Goal: Browse casually

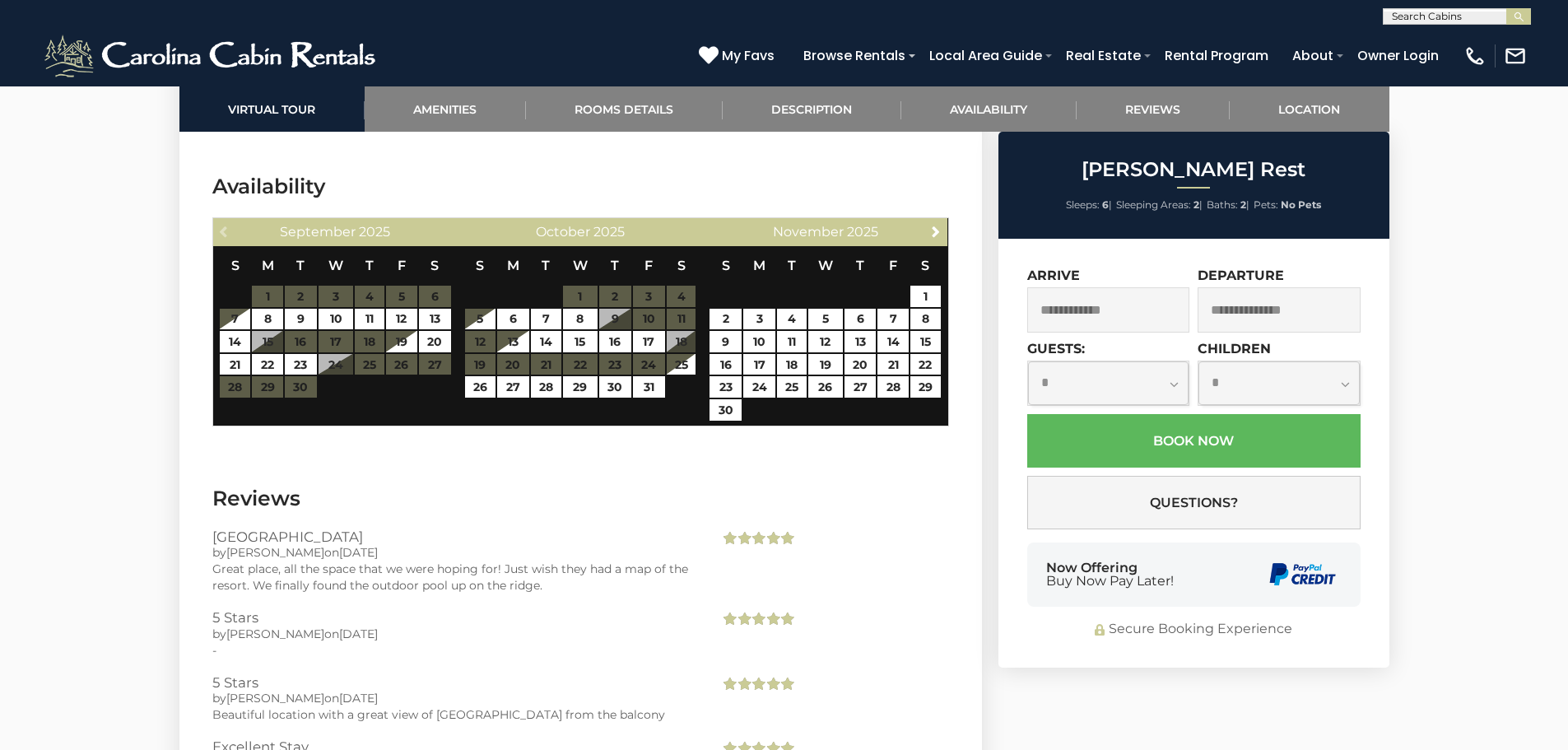
scroll to position [3178, 0]
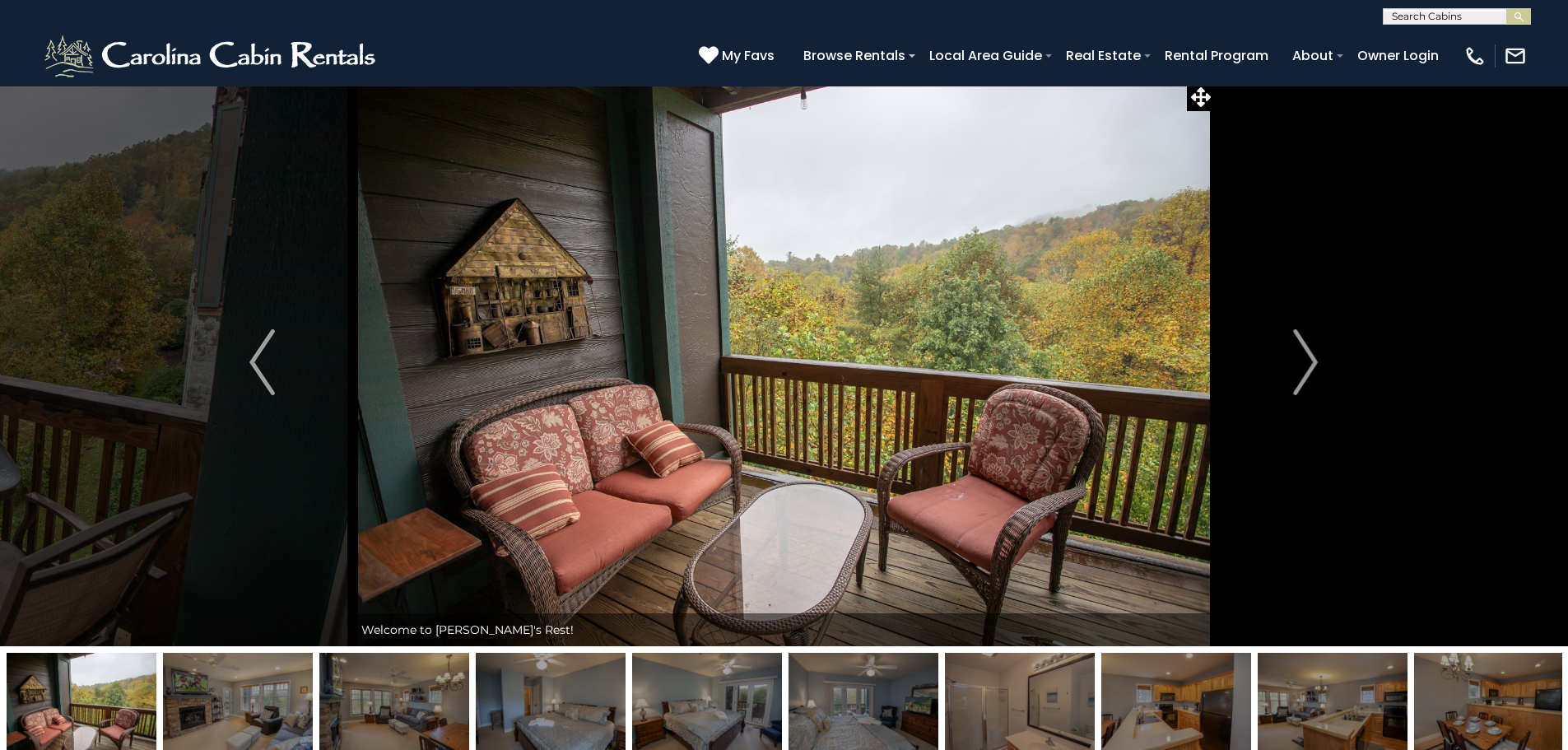
scroll to position [2, 0]
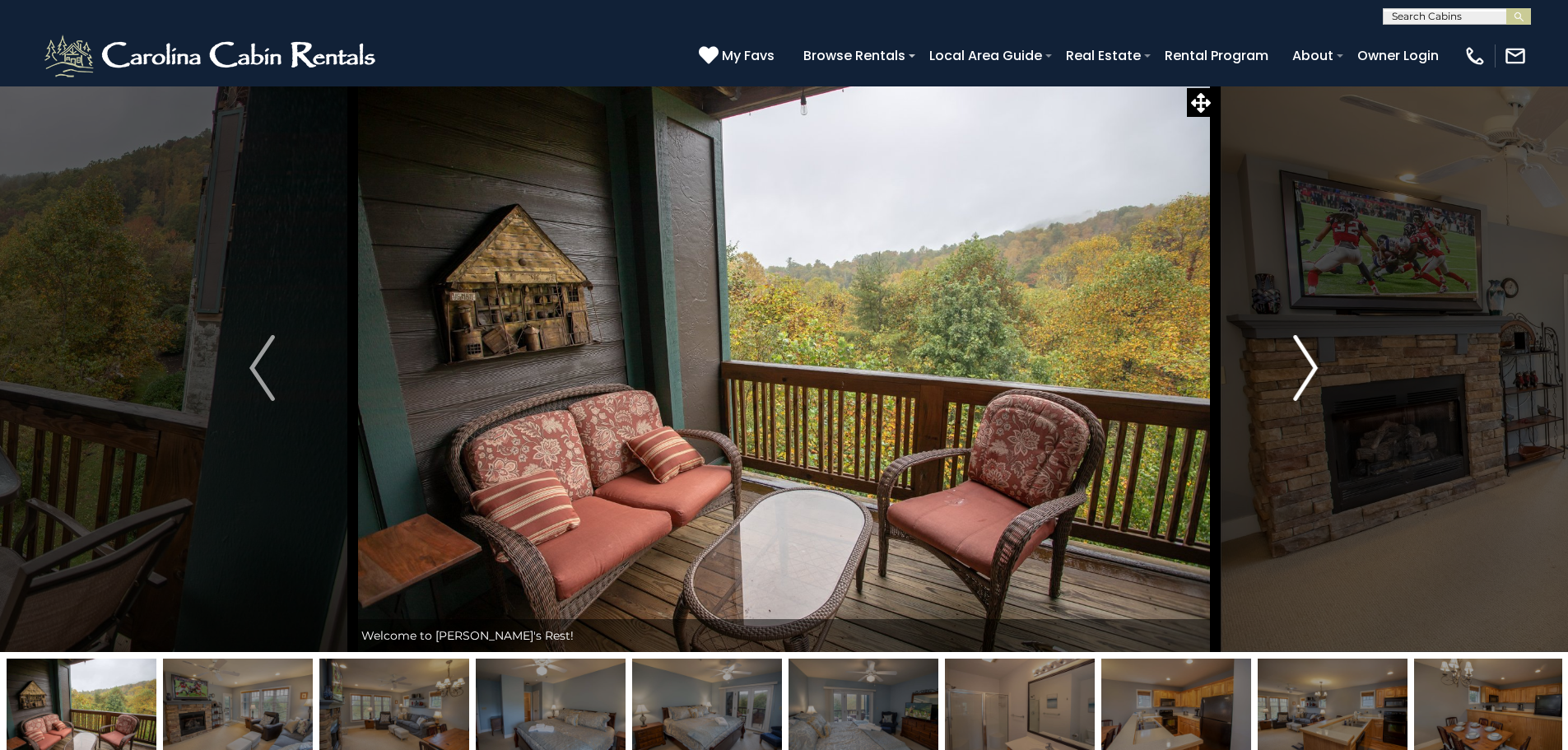
click at [1305, 360] on img "Next" at bounding box center [1305, 368] width 24 height 66
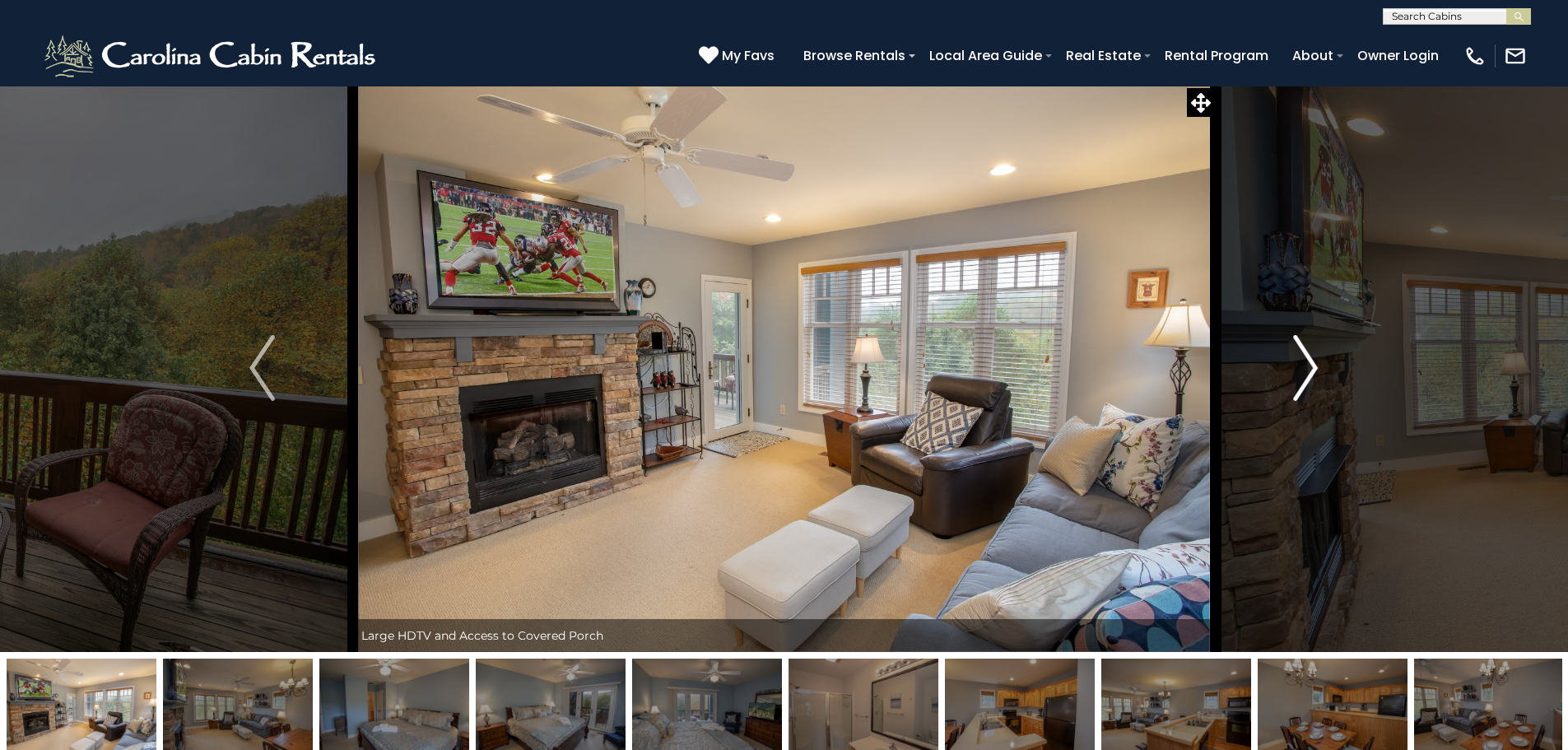
click at [1304, 363] on img "Next" at bounding box center [1305, 368] width 24 height 66
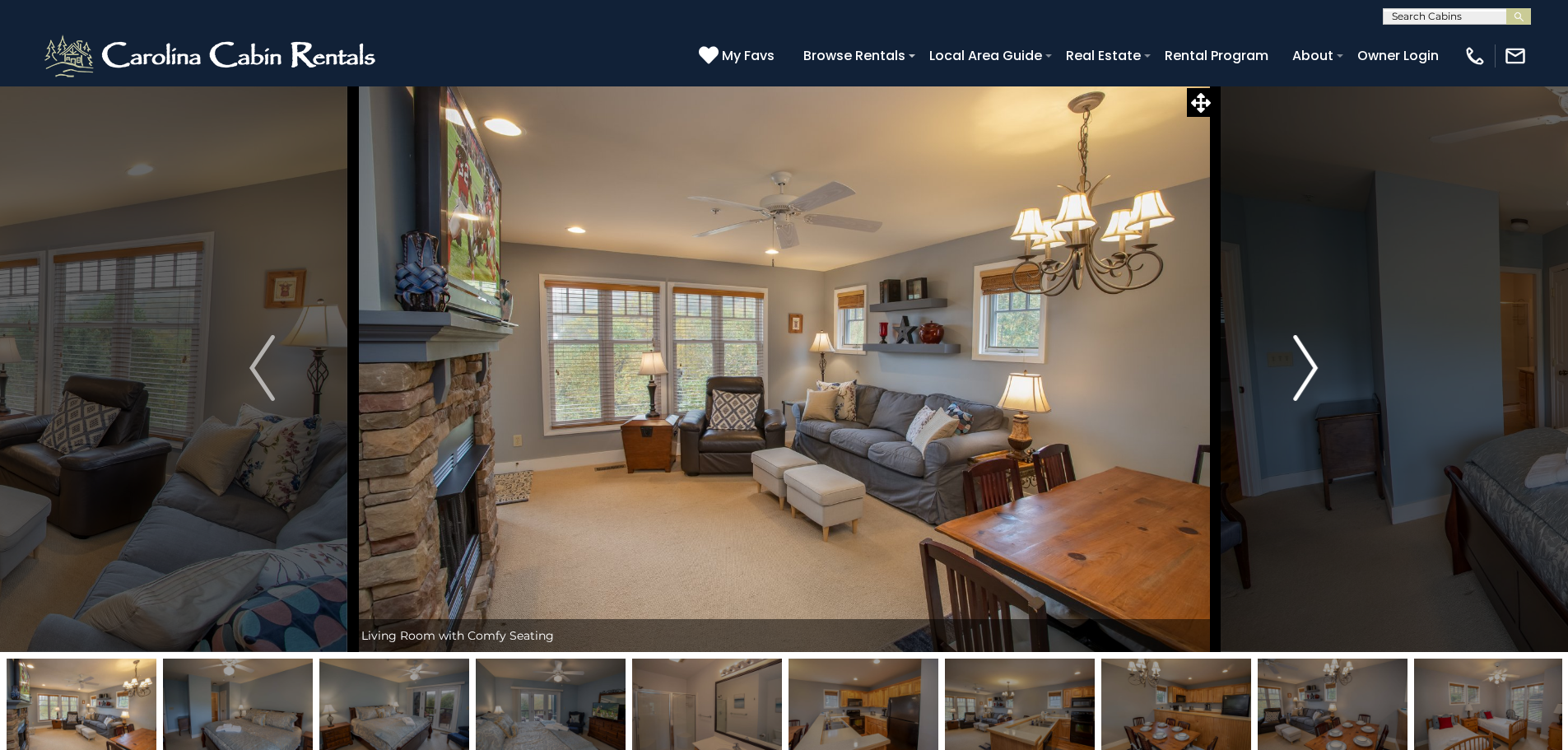
click at [1303, 364] on img "Next" at bounding box center [1305, 368] width 24 height 66
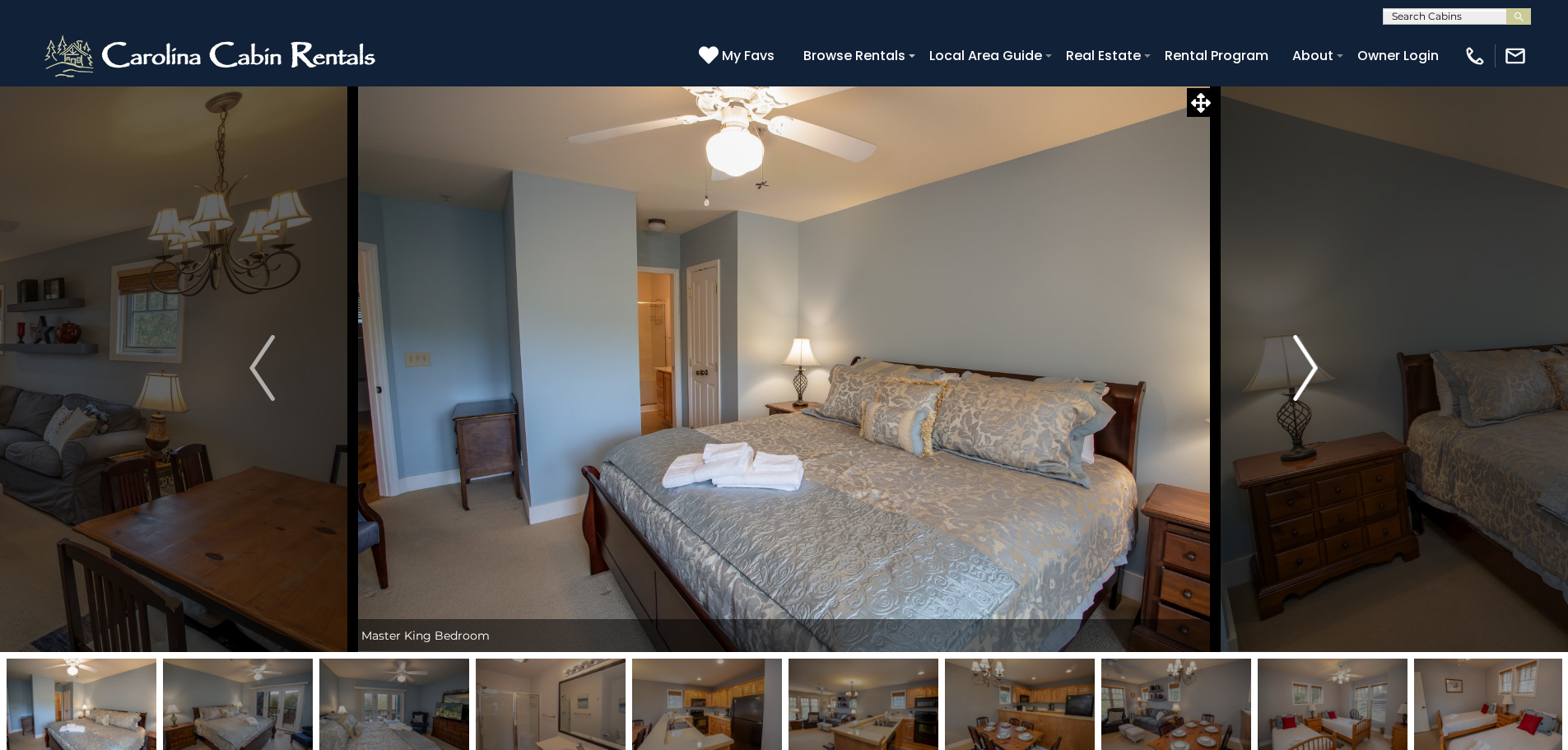
click at [1303, 364] on img "Next" at bounding box center [1305, 368] width 24 height 66
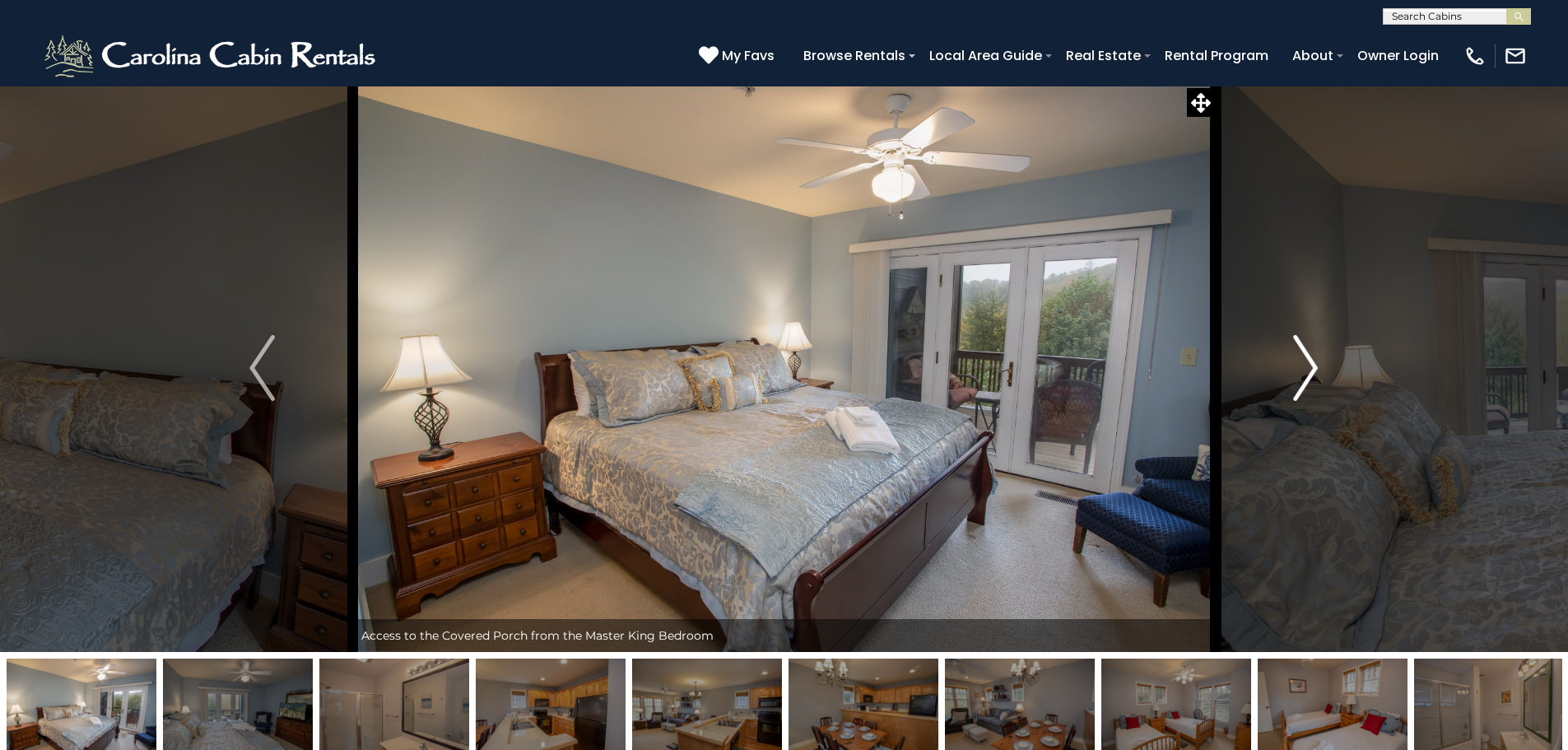
click at [1303, 364] on img "Next" at bounding box center [1305, 368] width 24 height 66
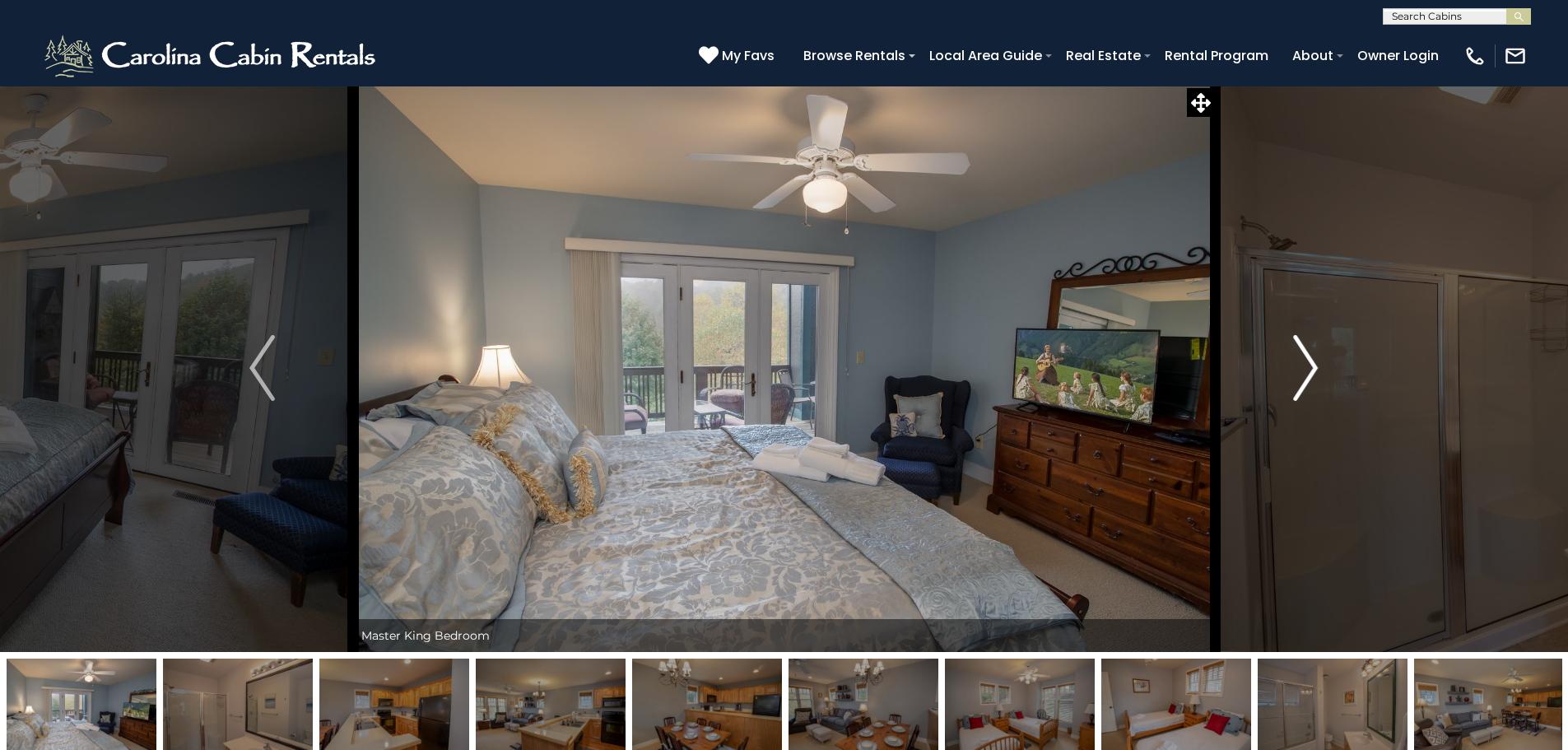
click at [1303, 364] on img "Next" at bounding box center [1305, 368] width 24 height 66
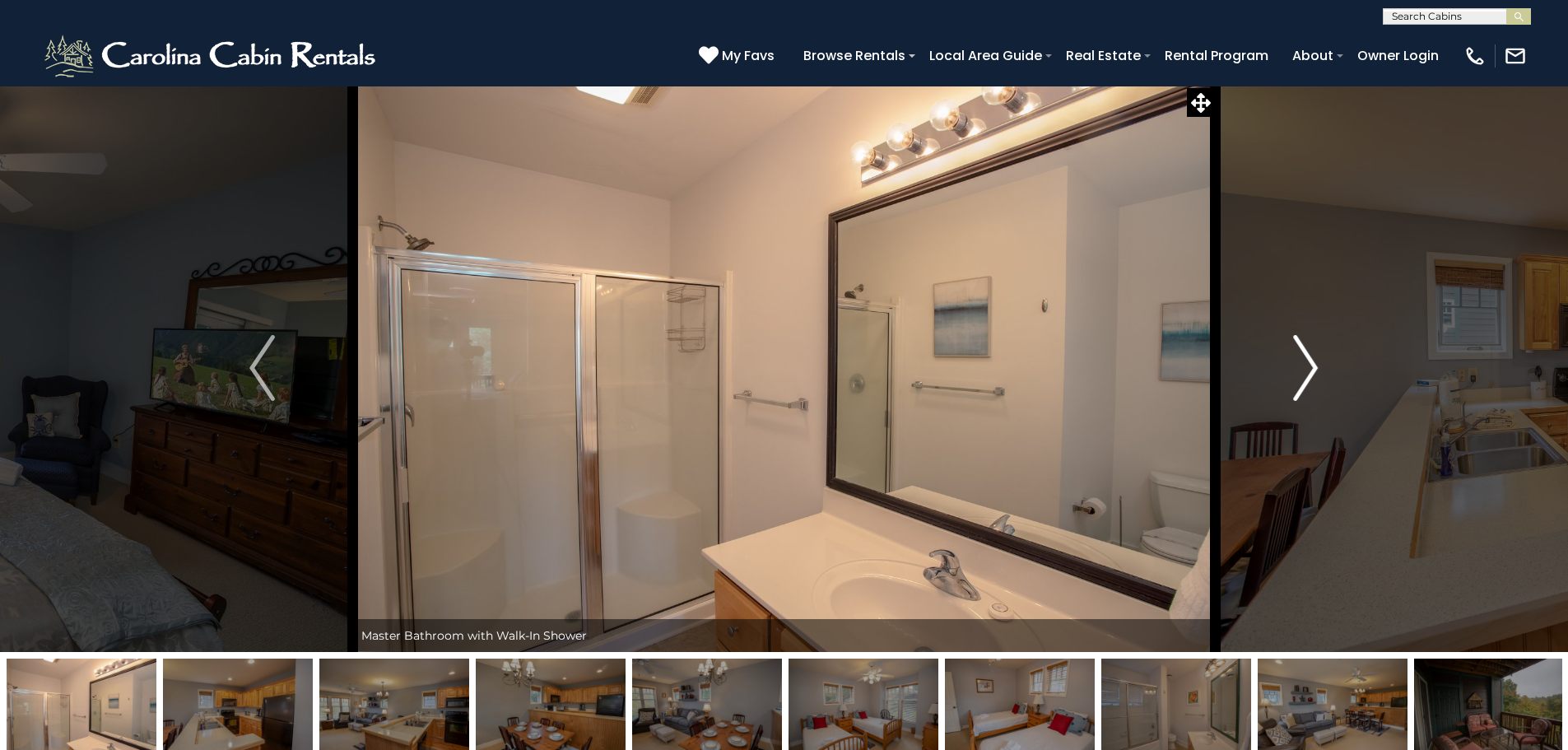
click at [1299, 361] on img "Next" at bounding box center [1305, 368] width 24 height 66
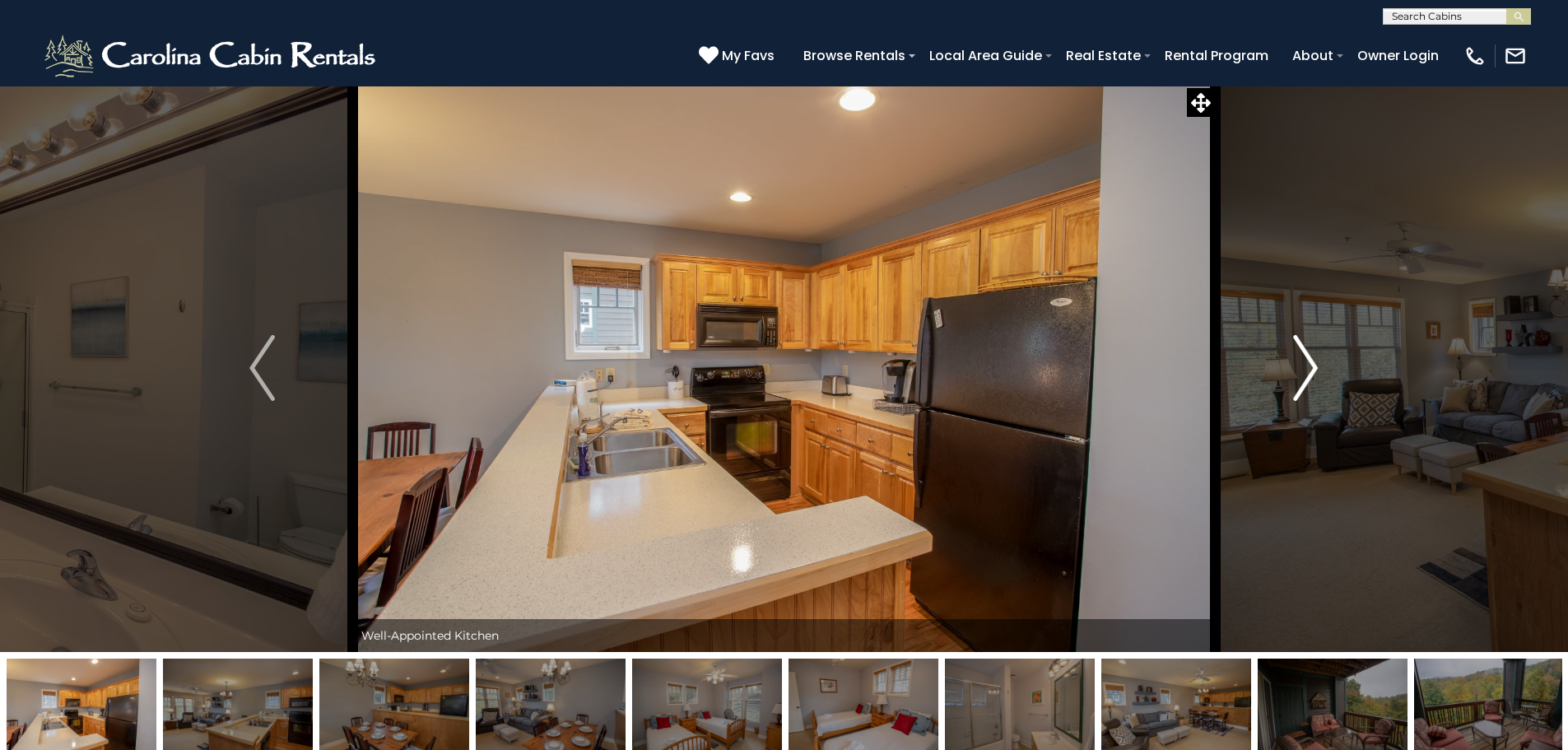
click at [1300, 368] on img "Next" at bounding box center [1305, 368] width 24 height 66
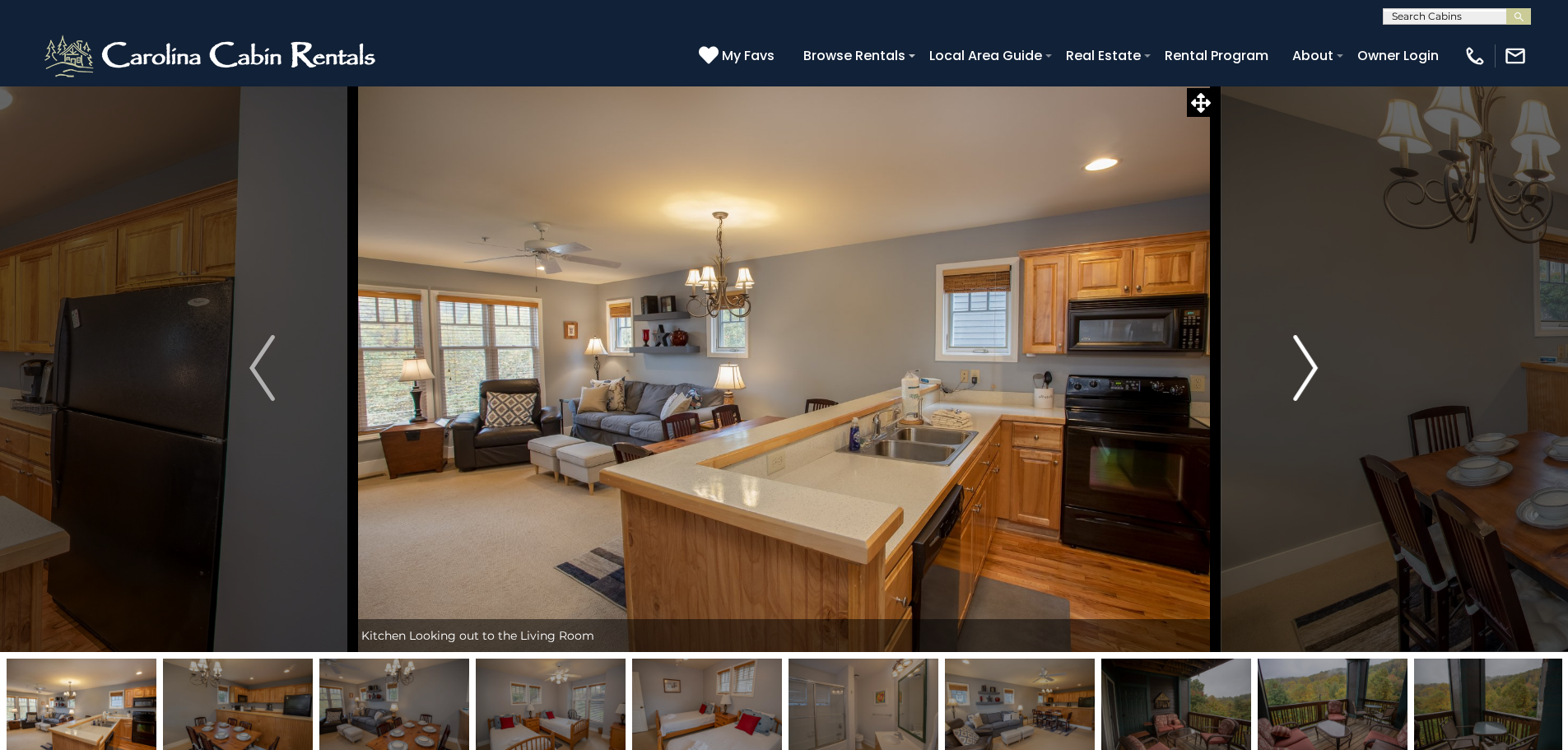
click at [1300, 368] on img "Next" at bounding box center [1305, 368] width 24 height 66
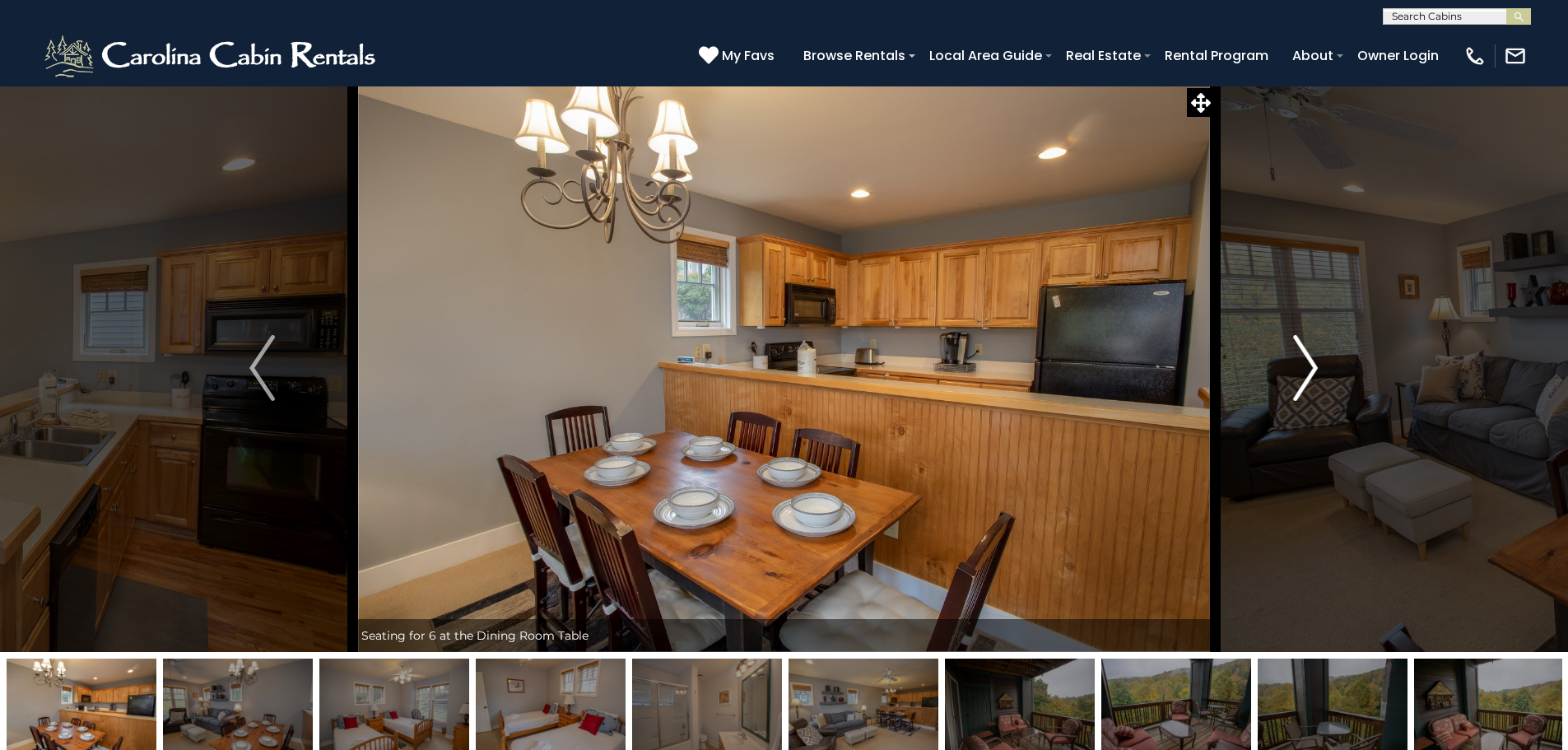
click at [1300, 368] on img "Next" at bounding box center [1305, 368] width 24 height 66
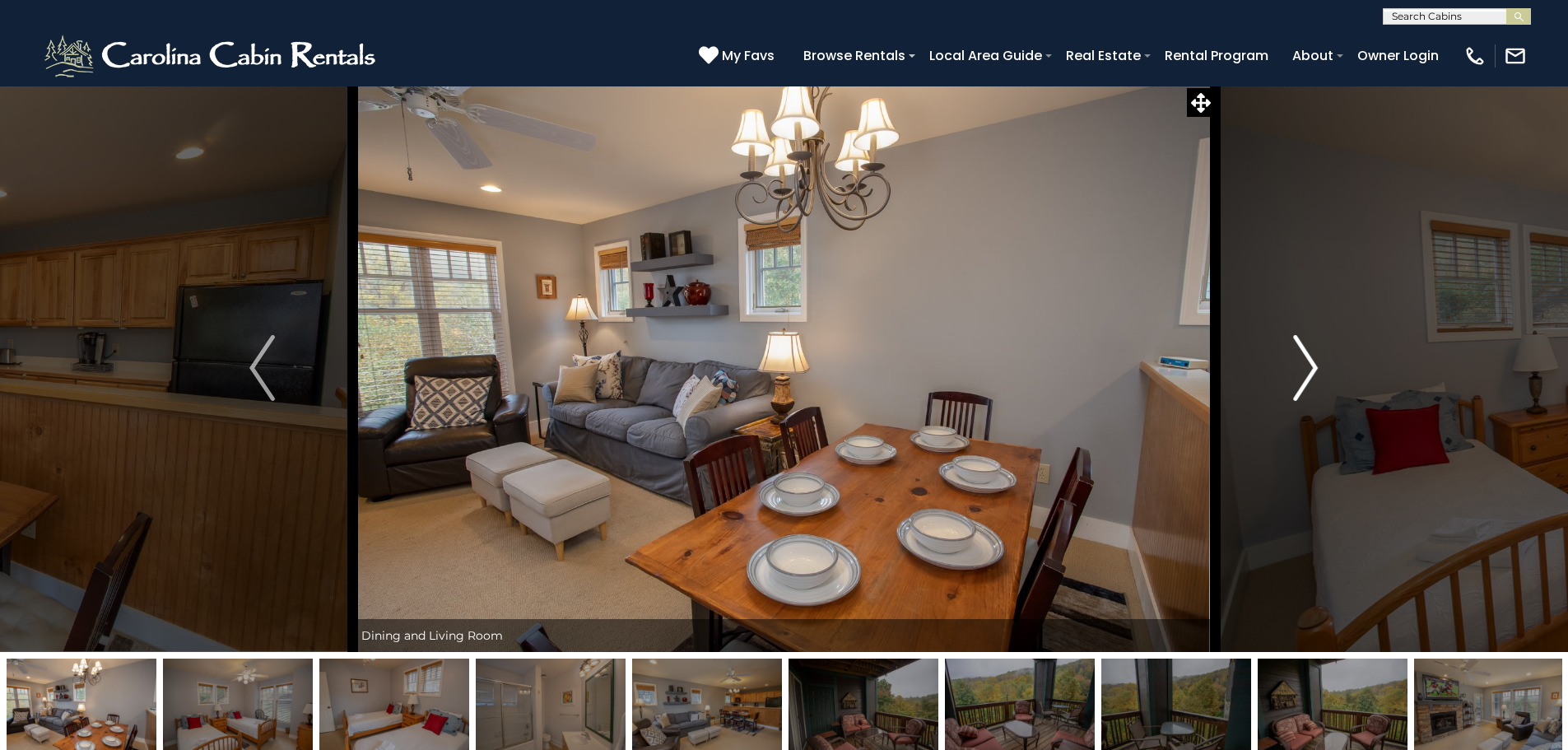
click at [1300, 368] on img "Next" at bounding box center [1305, 368] width 24 height 66
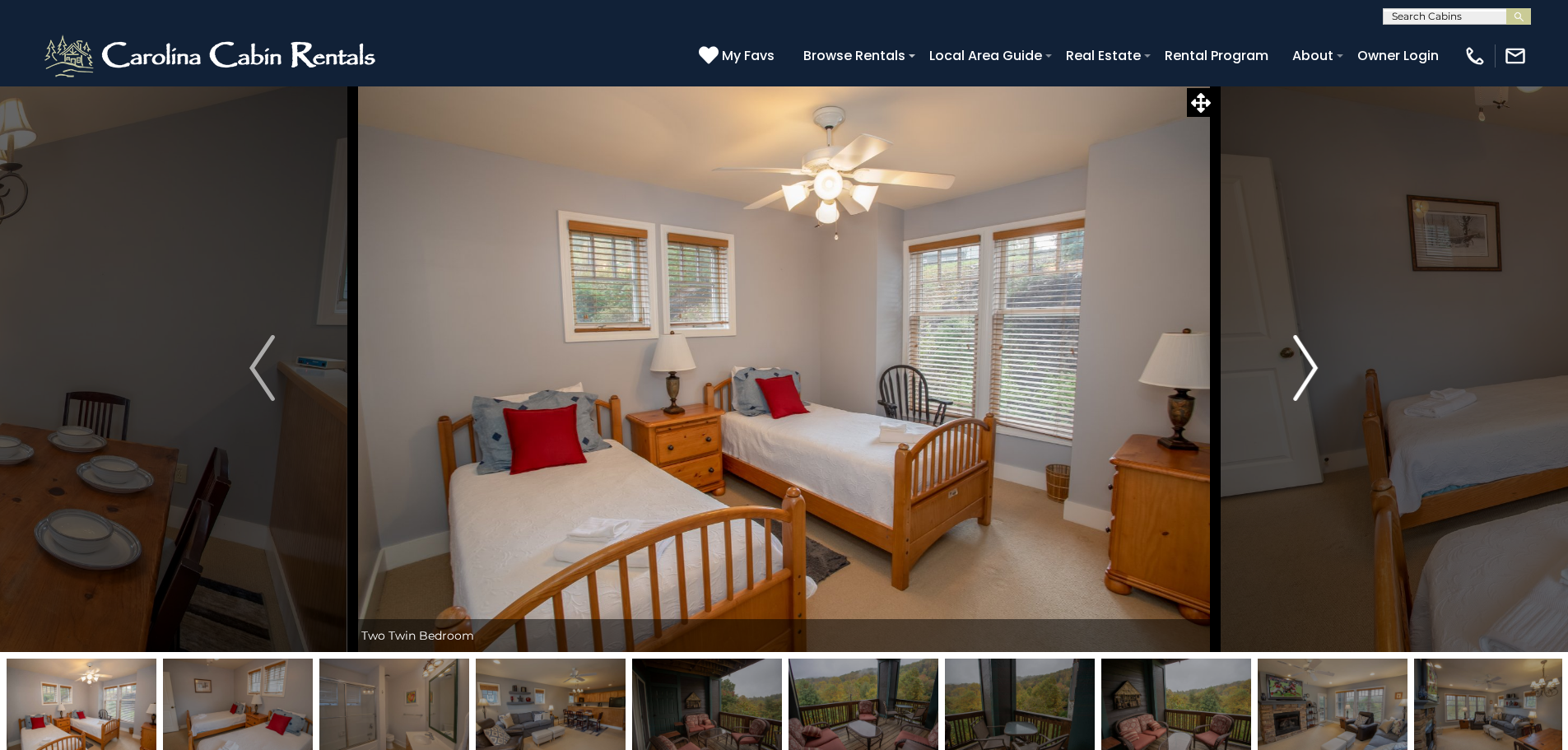
click at [1300, 368] on img "Next" at bounding box center [1305, 368] width 24 height 66
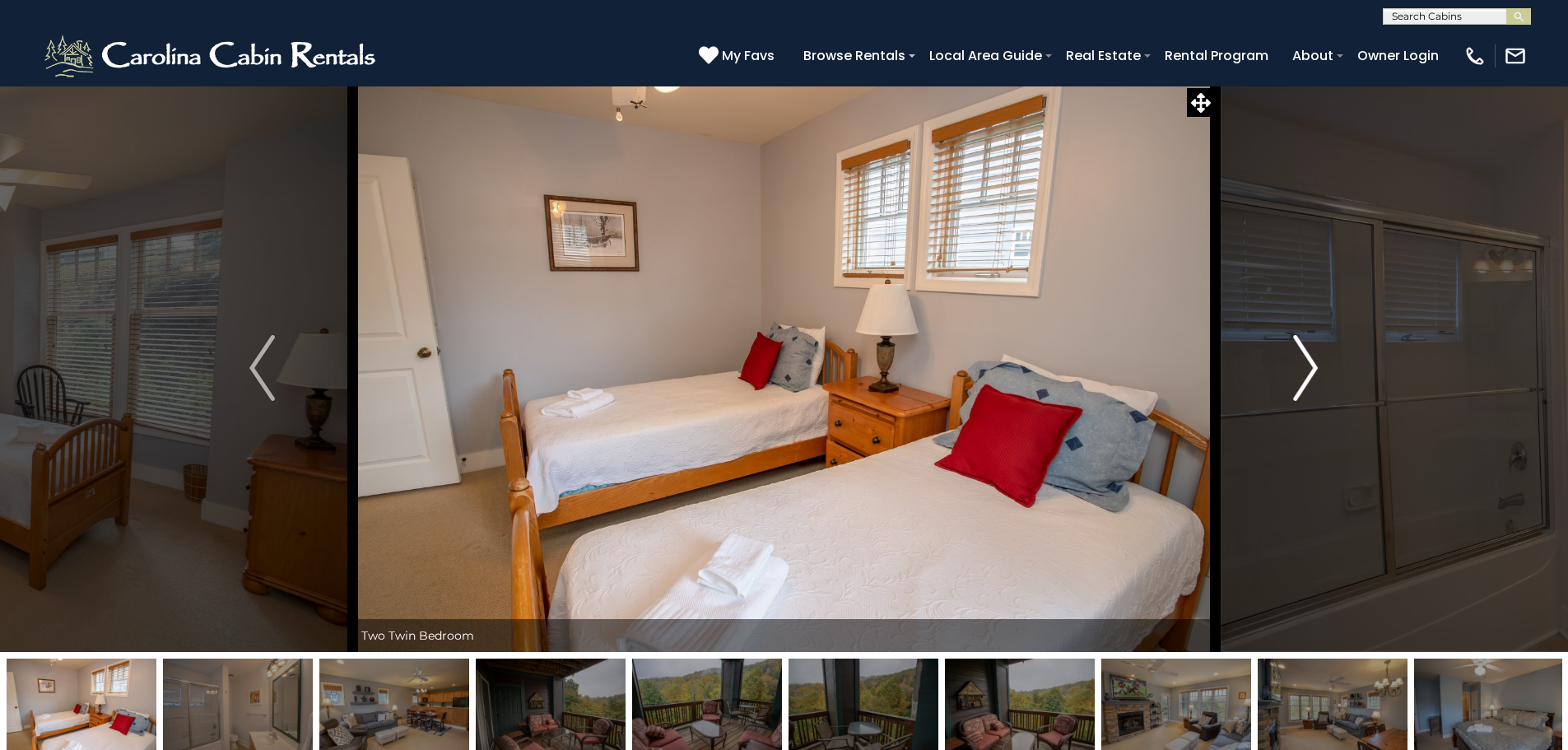
click at [1300, 368] on img "Next" at bounding box center [1305, 368] width 24 height 66
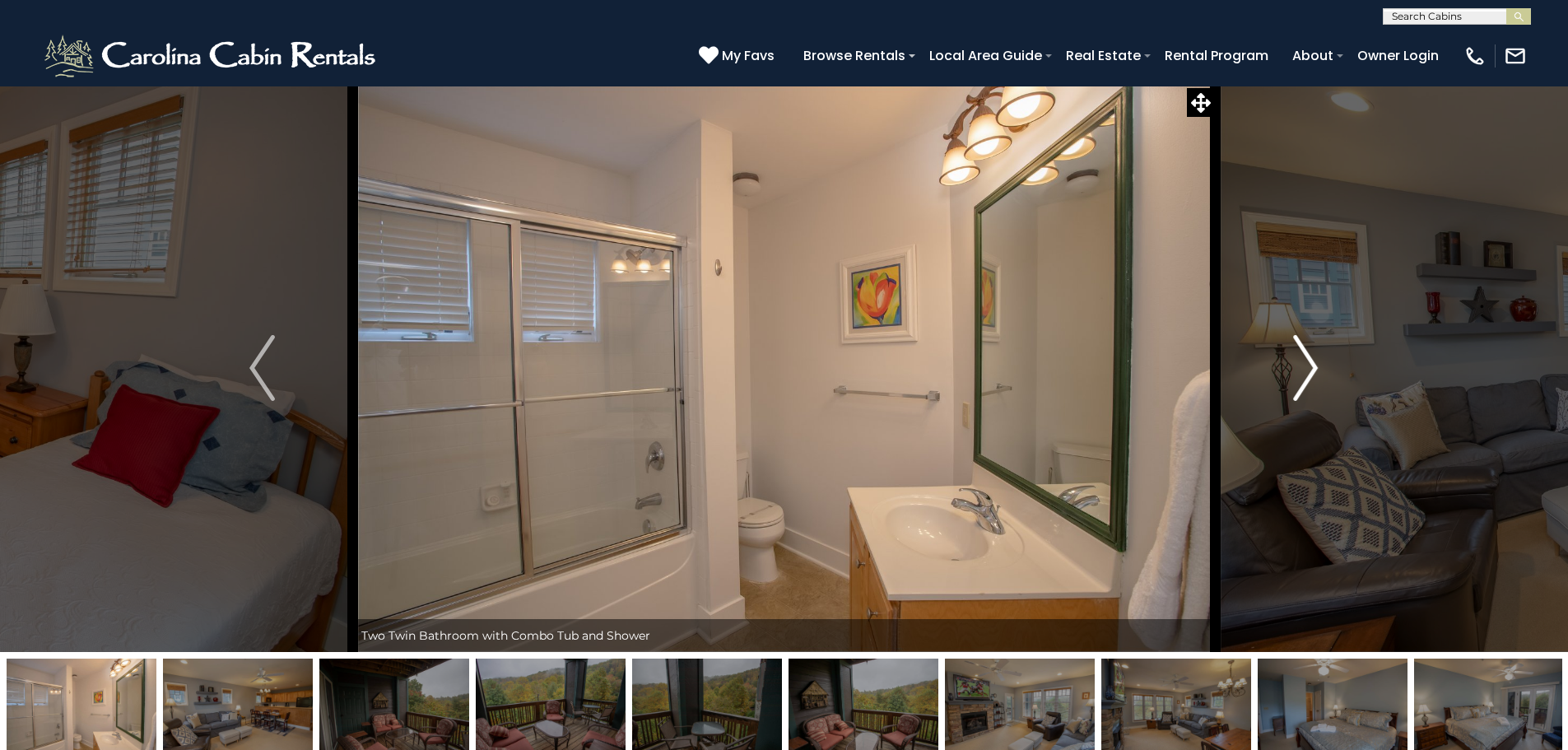
click at [1300, 368] on img "Next" at bounding box center [1305, 368] width 24 height 66
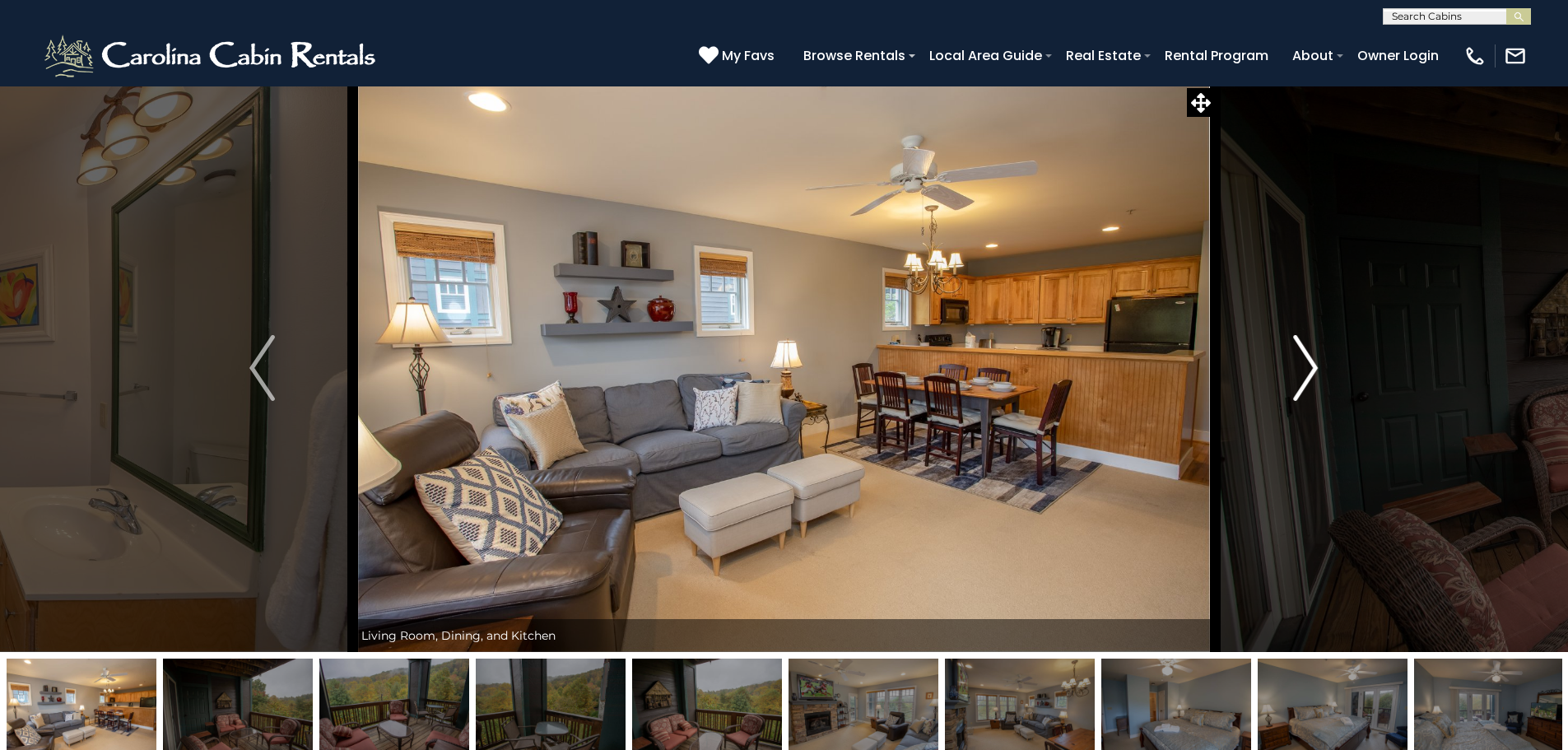
click at [1308, 368] on img "Next" at bounding box center [1305, 368] width 24 height 66
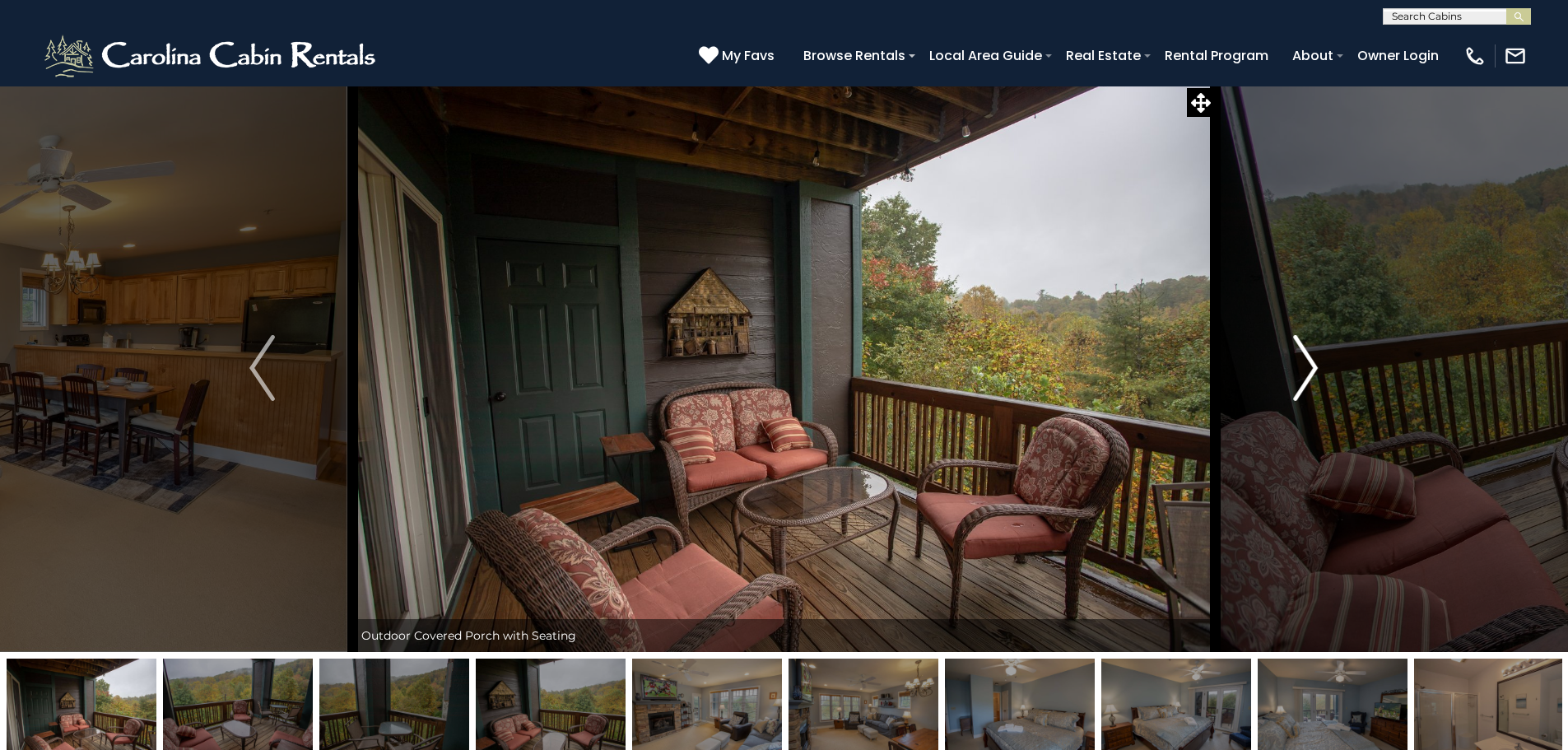
click at [1308, 368] on img "Next" at bounding box center [1305, 368] width 24 height 66
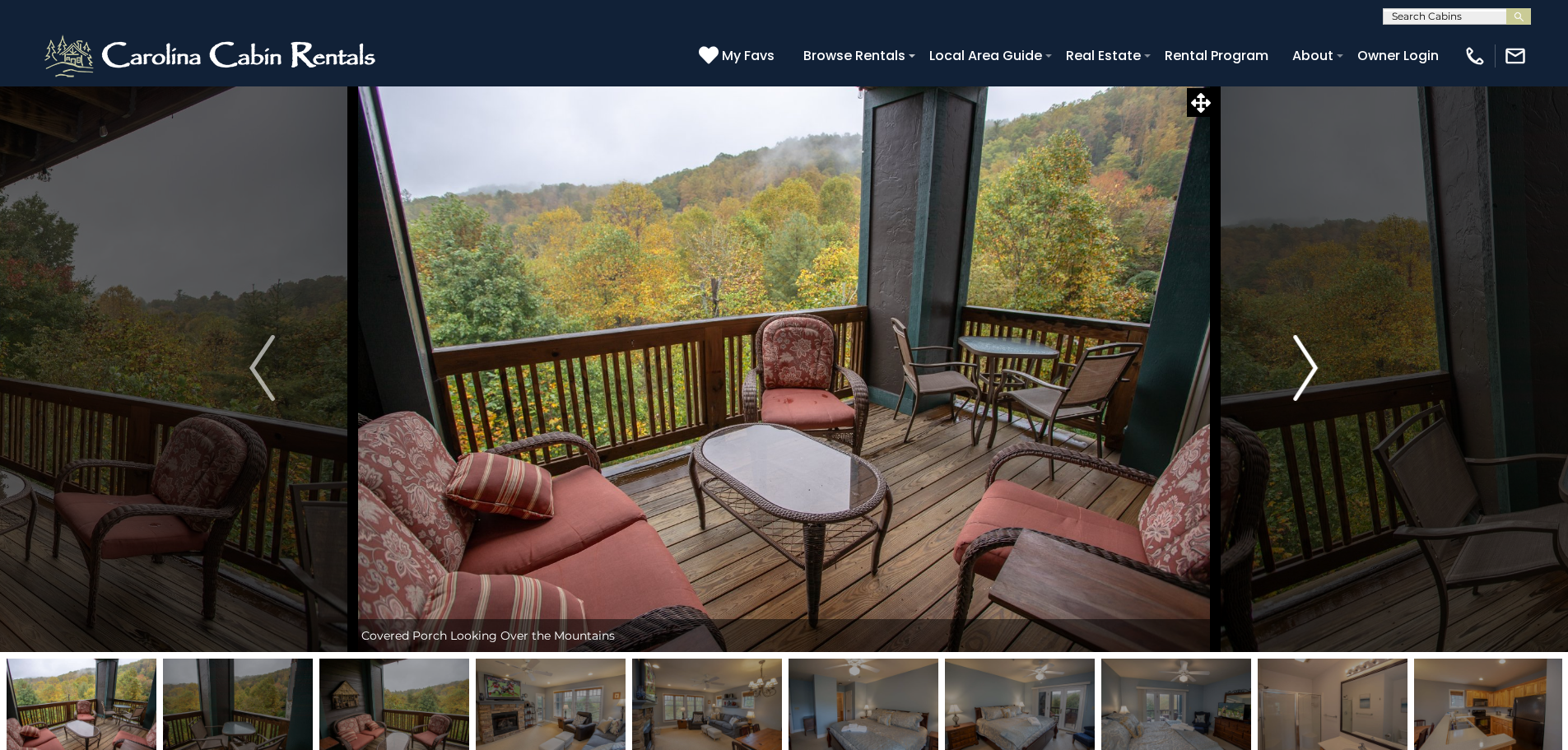
click at [1308, 368] on img "Next" at bounding box center [1305, 368] width 24 height 66
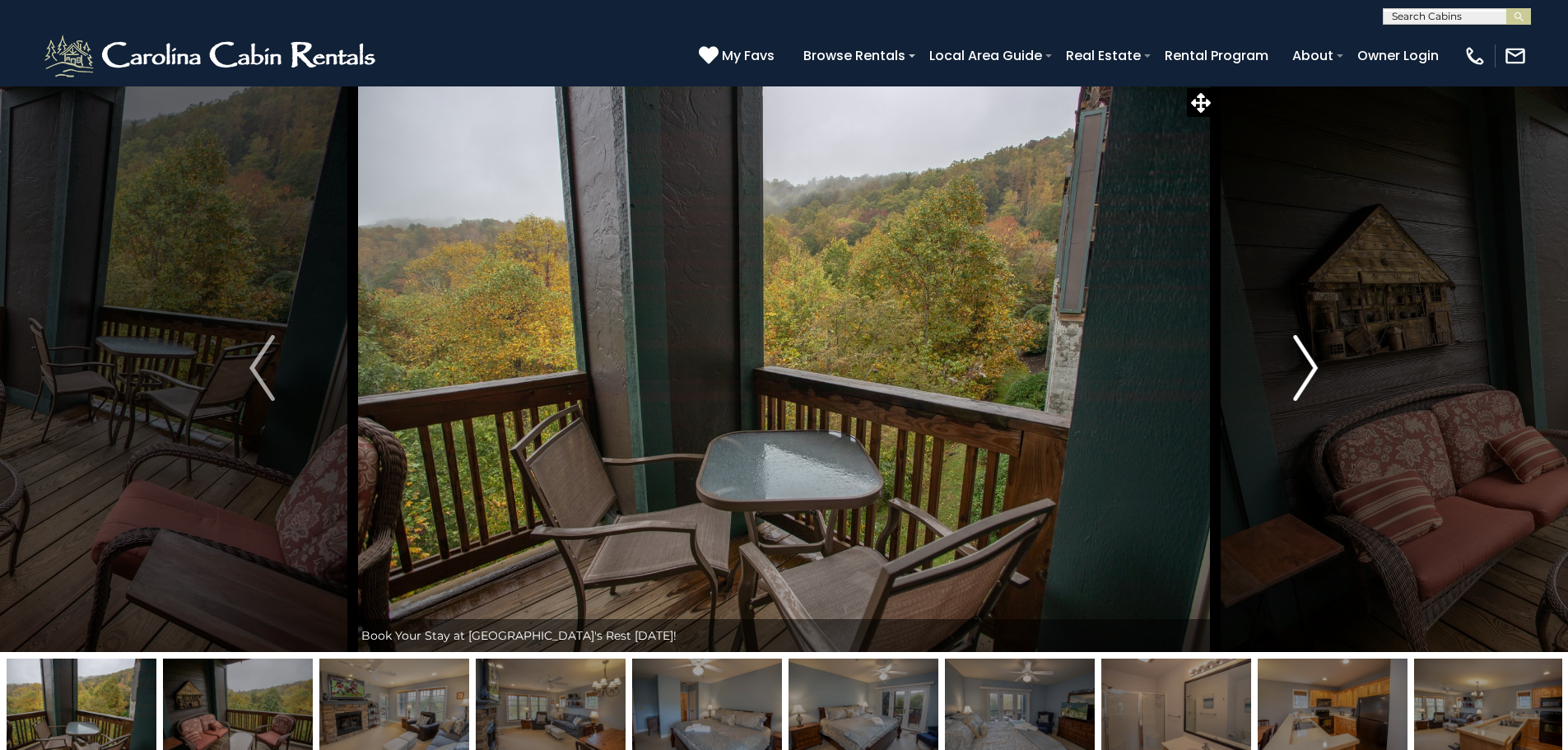
click at [1308, 368] on img "Next" at bounding box center [1305, 368] width 24 height 66
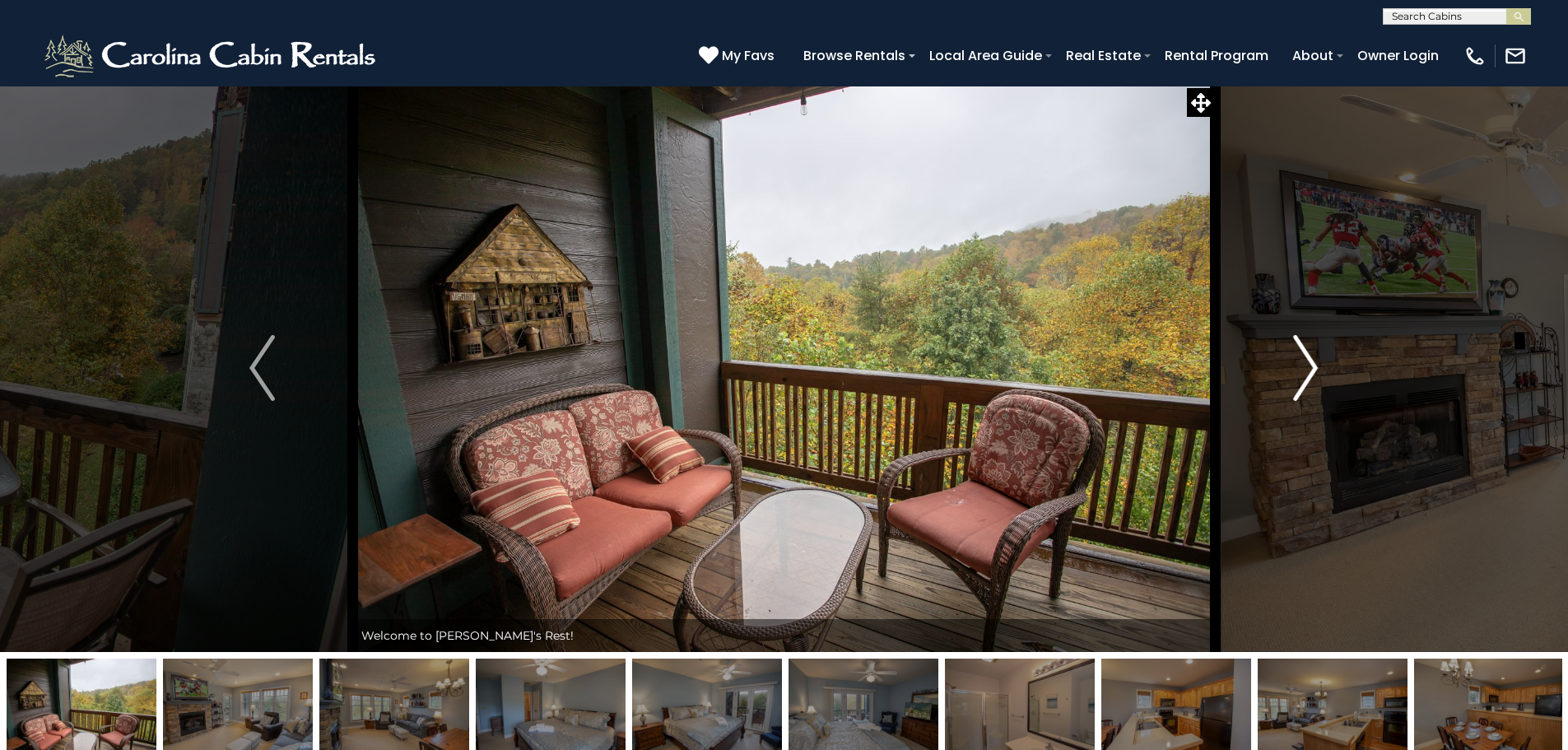
click at [1308, 368] on img "Next" at bounding box center [1305, 368] width 24 height 66
